Goal: Check status: Check status

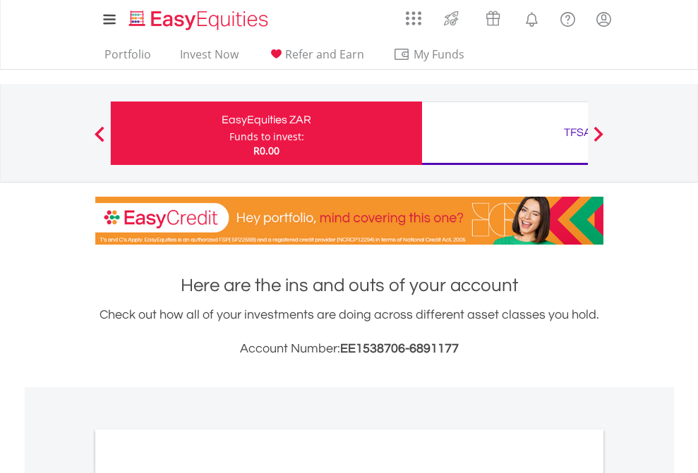
click at [229, 133] on div "Funds to invest:" at bounding box center [266, 137] width 75 height 14
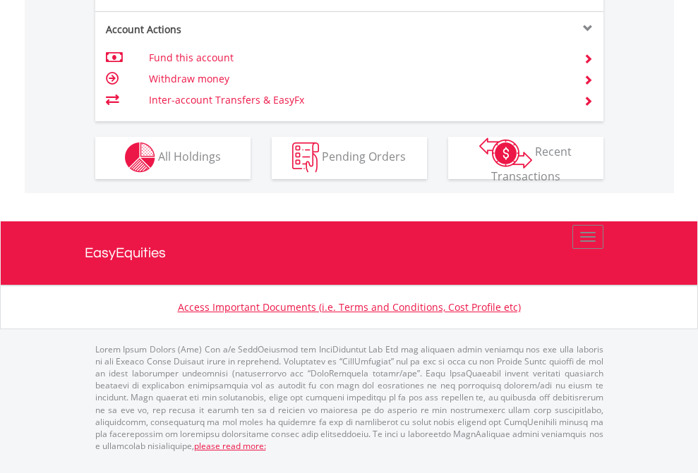
scroll to position [1319, 0]
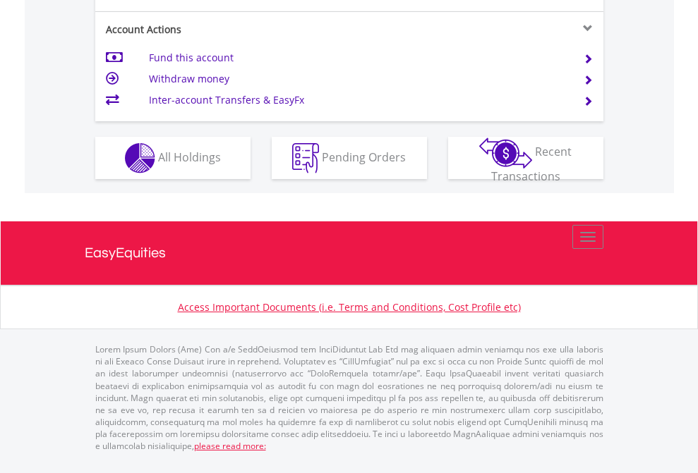
scroll to position [1352, 0]
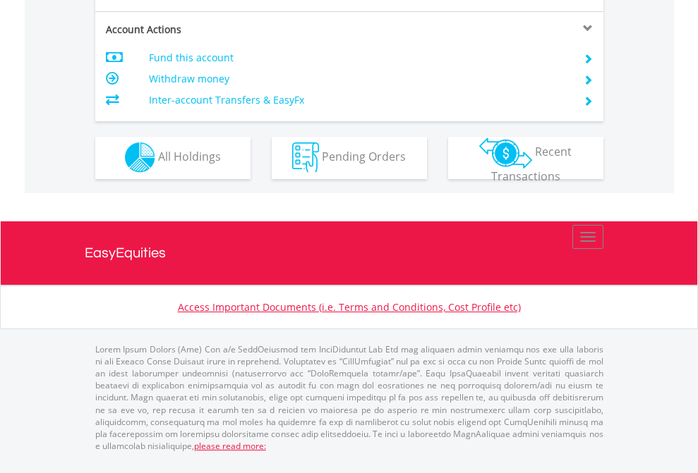
scroll to position [1319, 0]
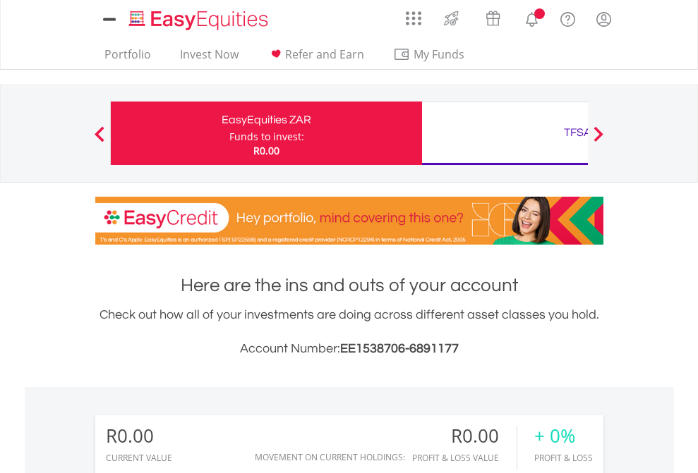
scroll to position [135, 222]
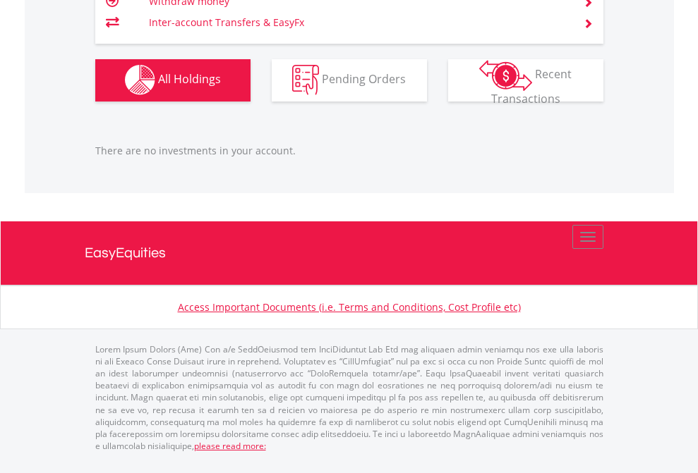
scroll to position [1397, 0]
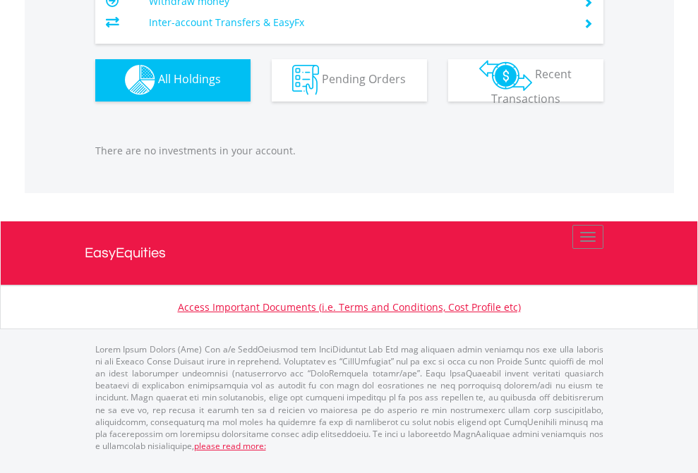
scroll to position [135, 222]
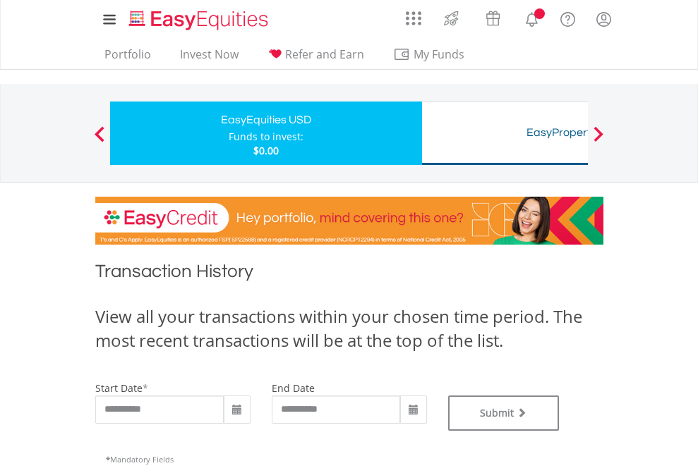
type input "**********"
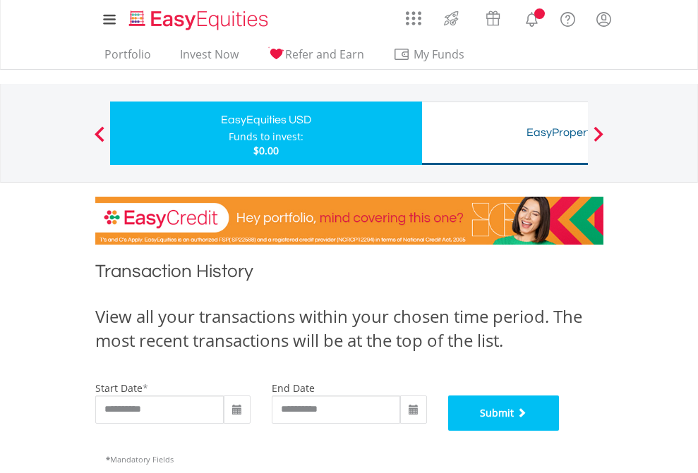
click at [559, 431] on button "Submit" at bounding box center [503, 413] width 111 height 35
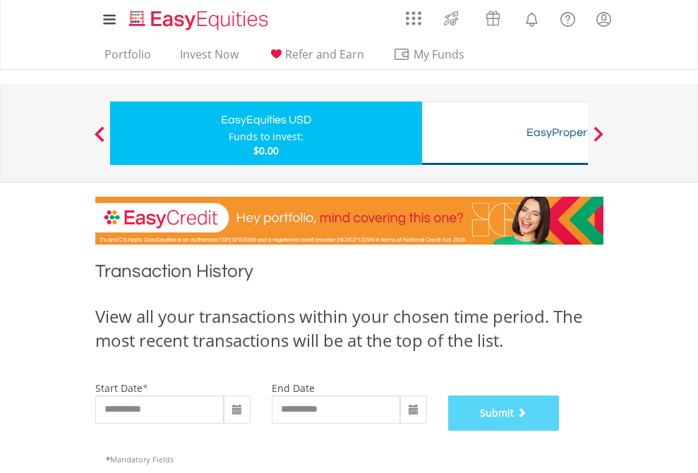
scroll to position [572, 0]
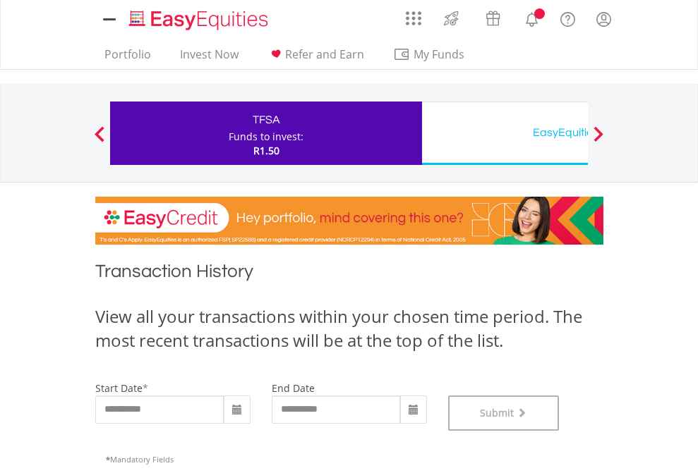
scroll to position [572, 0]
click at [504, 133] on div "EasyEquities USD" at bounding box center [577, 133] width 294 height 20
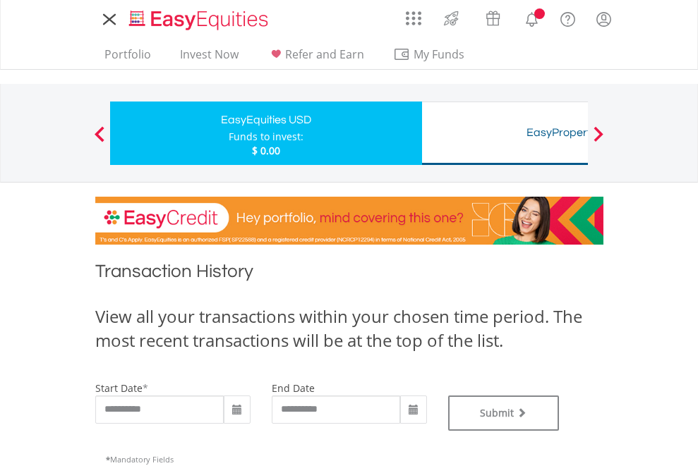
type input "**********"
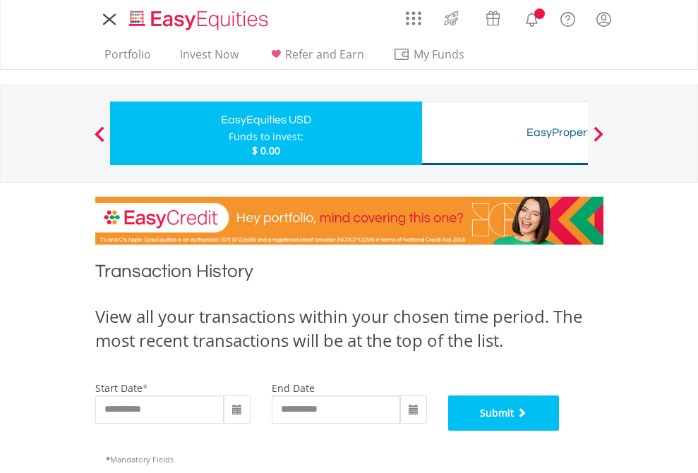
click at [559, 431] on button "Submit" at bounding box center [503, 413] width 111 height 35
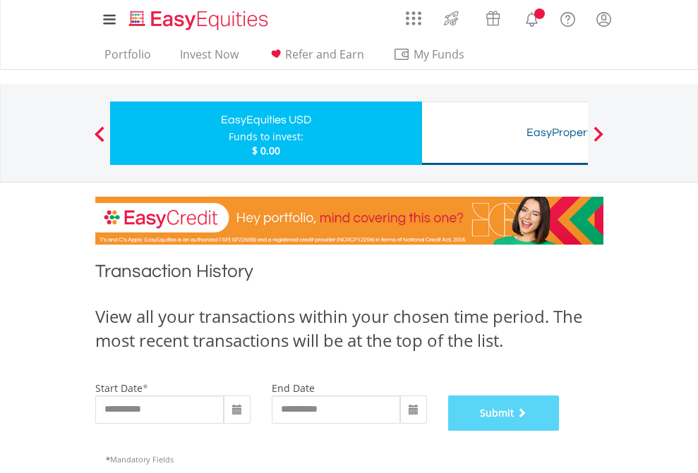
scroll to position [572, 0]
